Goal: Task Accomplishment & Management: Use online tool/utility

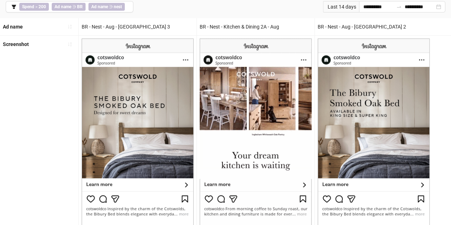
scroll to position [47, 0]
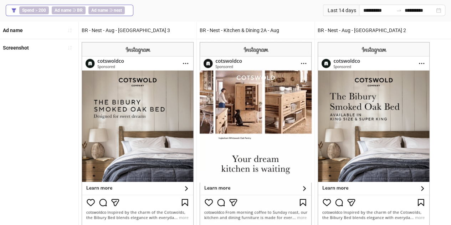
click at [114, 11] on b "nest" at bounding box center [118, 10] width 8 height 5
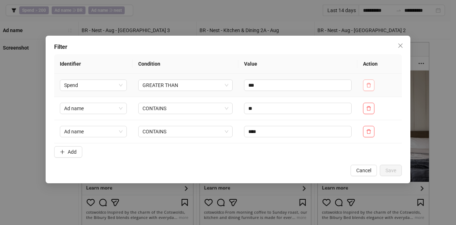
click at [367, 85] on icon "delete" at bounding box center [368, 85] width 5 height 5
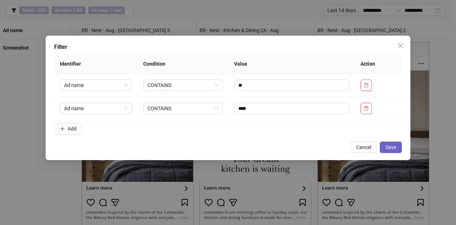
click at [392, 147] on span "Save" at bounding box center [390, 147] width 11 height 6
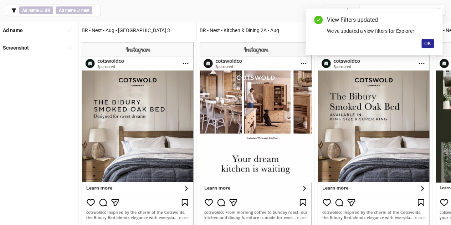
click at [425, 43] on span "OK" at bounding box center [427, 44] width 7 height 6
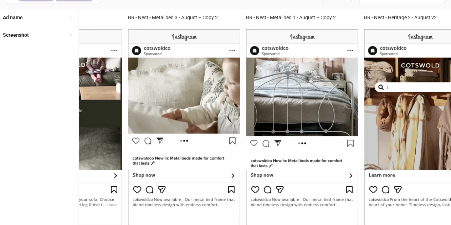
scroll to position [62, 0]
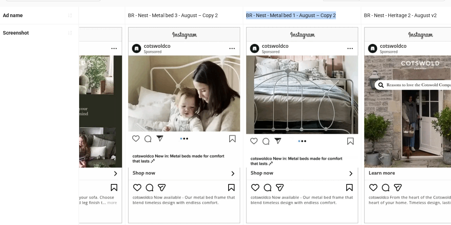
drag, startPoint x: 339, startPoint y: 15, endPoint x: 242, endPoint y: 12, distance: 97.0
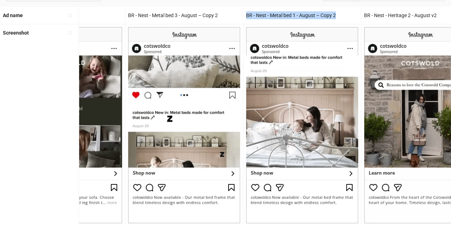
click at [243, 12] on div "BR - Nest - Metal bed 1 - August – Copy 2" at bounding box center [302, 15] width 118 height 17
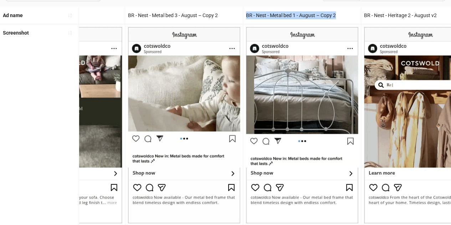
copy div "BR - Nest - Metal bed 1 - August – Copy 2"
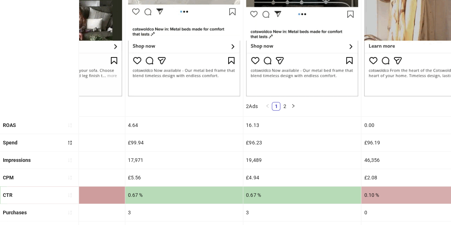
scroll to position [190, 0]
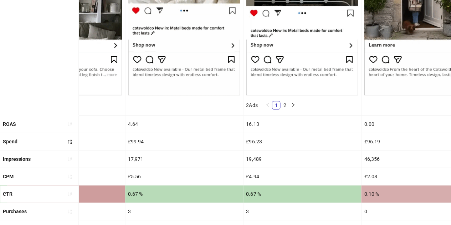
drag, startPoint x: 263, startPoint y: 129, endPoint x: 246, endPoint y: 124, distance: 17.5
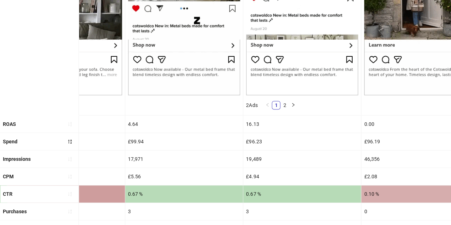
drag, startPoint x: 246, startPoint y: 124, endPoint x: 275, endPoint y: 126, distance: 28.9
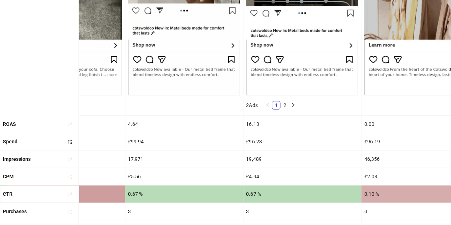
click at [275, 126] on div "16.13" at bounding box center [302, 123] width 118 height 17
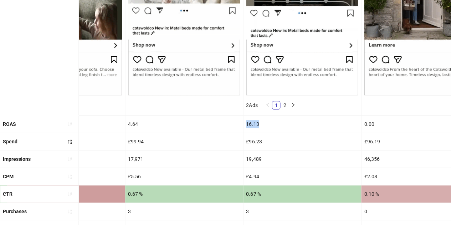
drag, startPoint x: 262, startPoint y: 122, endPoint x: 245, endPoint y: 125, distance: 17.3
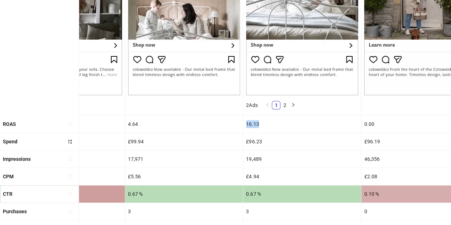
click at [245, 125] on div "16.13" at bounding box center [302, 123] width 118 height 17
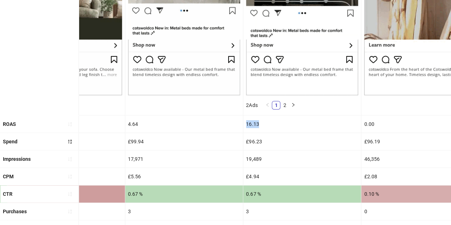
copy div "16.13"
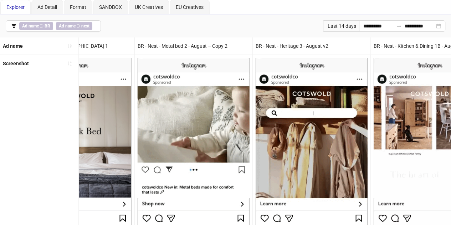
scroll to position [0, 0]
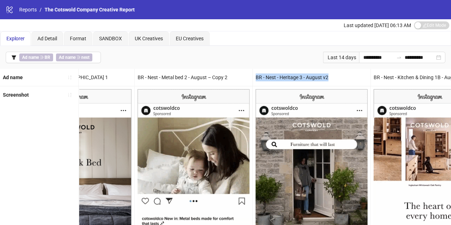
drag, startPoint x: 334, startPoint y: 74, endPoint x: 254, endPoint y: 76, distance: 80.9
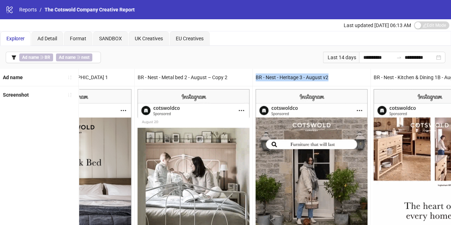
click at [254, 76] on div "BR - Nest - Heritage 3 - August v2" at bounding box center [312, 77] width 118 height 17
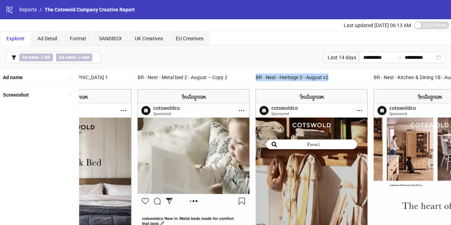
copy div "BR - Nest - Heritage 3 - August v2"
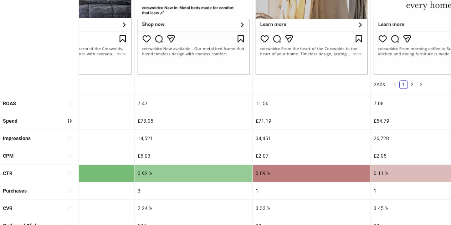
scroll to position [214, 0]
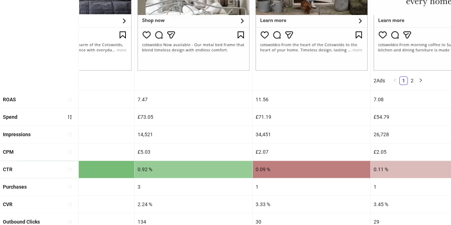
drag, startPoint x: 274, startPoint y: 99, endPoint x: 249, endPoint y: 98, distance: 24.3
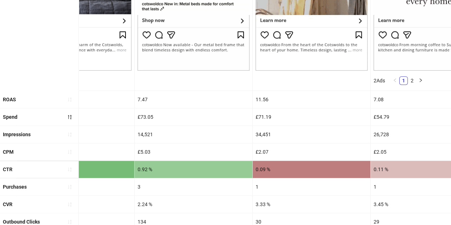
drag, startPoint x: 249, startPoint y: 98, endPoint x: 236, endPoint y: 109, distance: 17.2
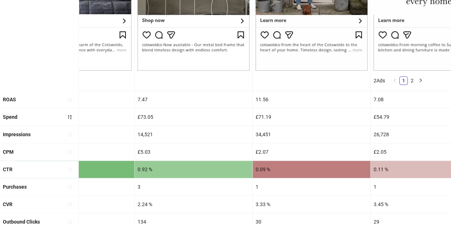
click at [236, 109] on div "£73.05" at bounding box center [194, 116] width 118 height 17
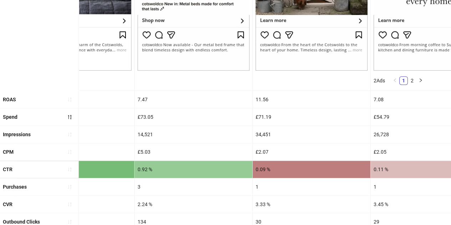
click at [259, 98] on div "11.56" at bounding box center [312, 99] width 118 height 17
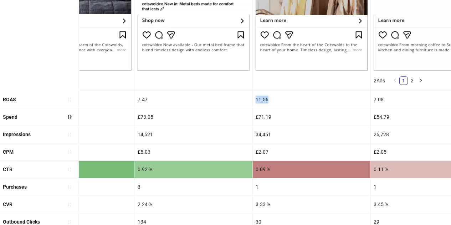
drag, startPoint x: 255, startPoint y: 98, endPoint x: 270, endPoint y: 98, distance: 15.3
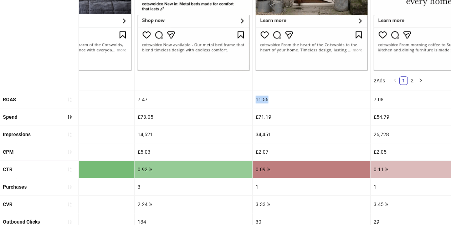
click at [270, 98] on div "11.56" at bounding box center [312, 99] width 118 height 17
copy div "11.56"
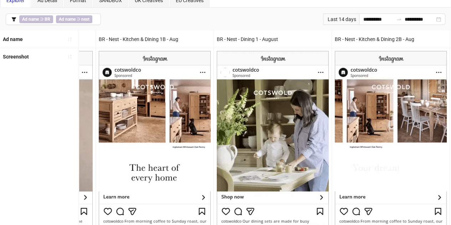
scroll to position [0, 0]
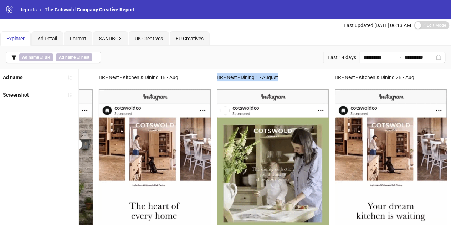
drag, startPoint x: 279, startPoint y: 74, endPoint x: 215, endPoint y: 77, distance: 63.8
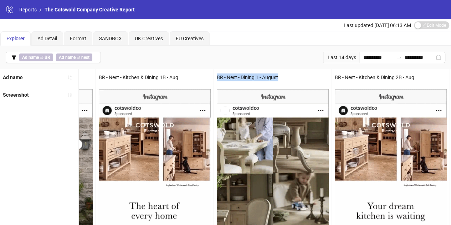
click at [215, 77] on div "BR - Nest - Dining 1 - August" at bounding box center [273, 77] width 118 height 17
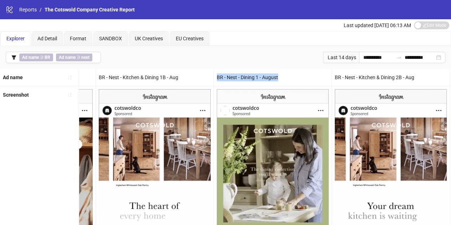
copy div "BR - Nest - Dining 1 - August"
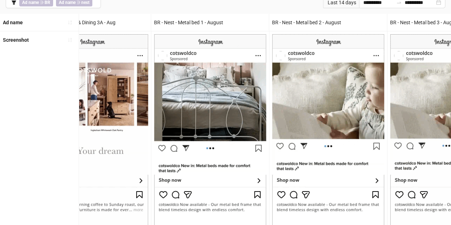
scroll to position [53, 0]
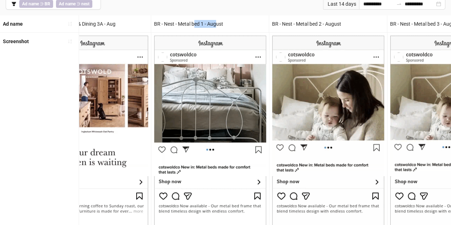
drag, startPoint x: 216, startPoint y: 24, endPoint x: 211, endPoint y: 25, distance: 5.0
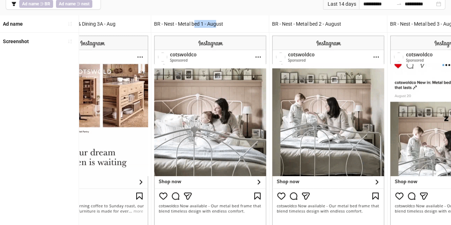
click at [201, 25] on div "BR - Nest - Metal bed 1 - August" at bounding box center [210, 23] width 118 height 17
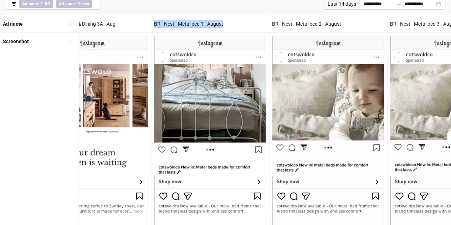
drag, startPoint x: 225, startPoint y: 24, endPoint x: 150, endPoint y: 22, distance: 75.2
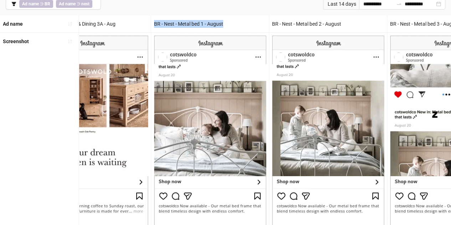
click at [151, 22] on div "BR - Nest - Metal bed 1 - August" at bounding box center [210, 23] width 118 height 17
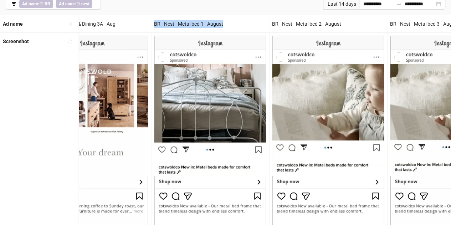
copy div "BR - Nest - Metal bed 1 - August"
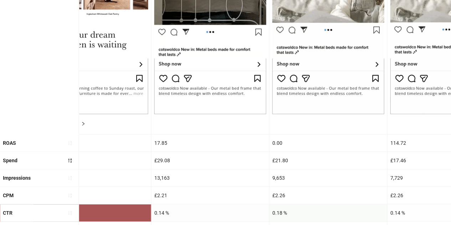
scroll to position [172, 0]
